Goal: Check status: Check status

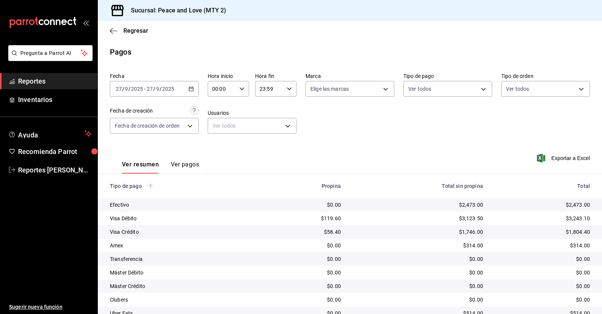
scroll to position [46, 0]
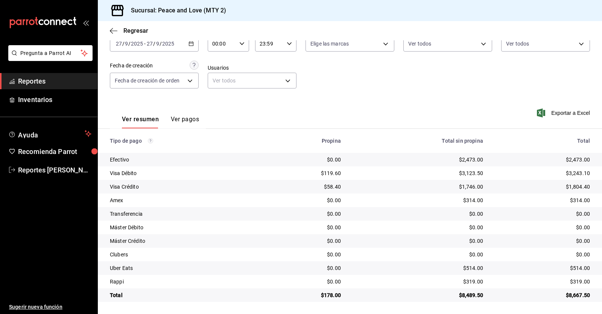
click at [240, 42] on icon "button" at bounding box center [241, 43] width 5 height 5
click at [220, 74] on button "15" at bounding box center [217, 69] width 18 height 15
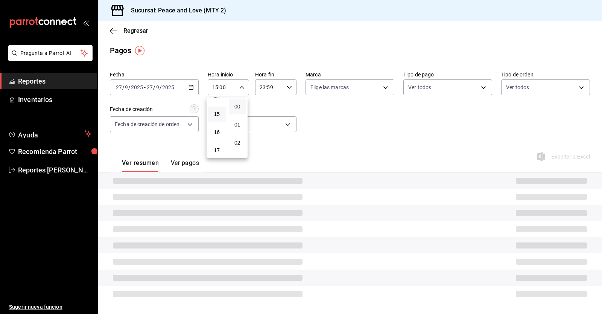
scroll to position [46, 0]
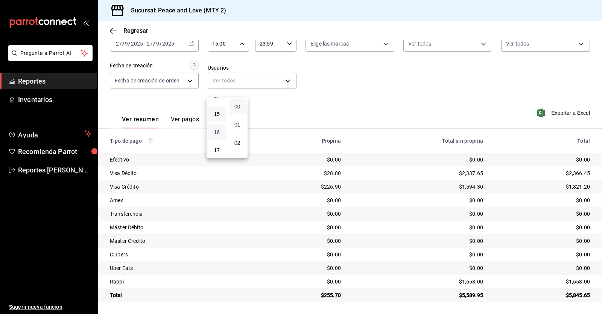
click at [219, 132] on span "16" at bounding box center [217, 132] width 9 height 6
type input "16:00"
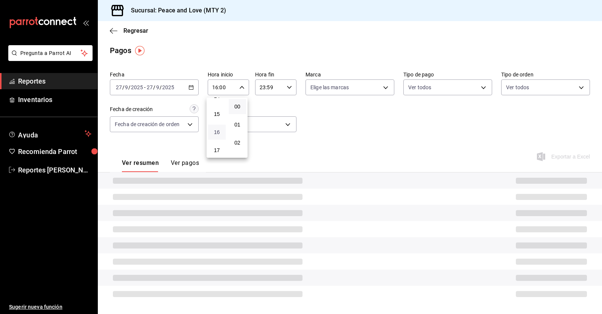
scroll to position [46, 0]
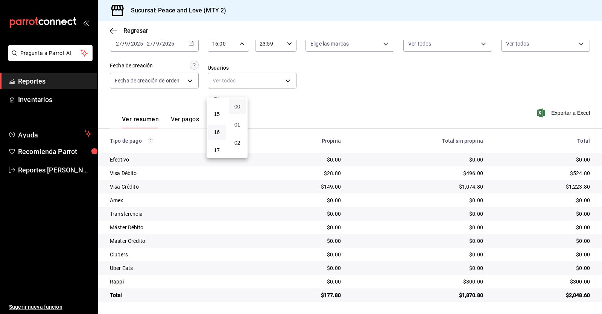
click at [241, 43] on div at bounding box center [301, 157] width 602 height 314
click at [30, 85] on span "Reportes" at bounding box center [54, 81] width 73 height 10
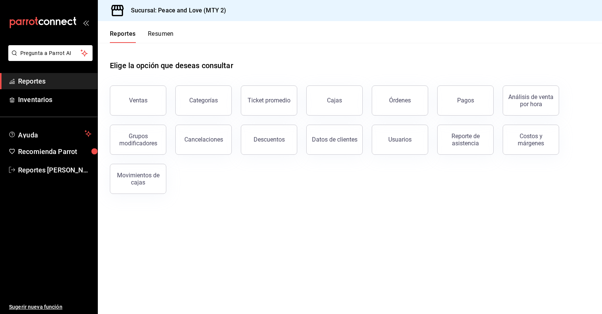
drag, startPoint x: 149, startPoint y: 38, endPoint x: 153, endPoint y: 37, distance: 4.3
click at [150, 38] on button "Resumen" at bounding box center [161, 36] width 26 height 13
